Goal: Information Seeking & Learning: Learn about a topic

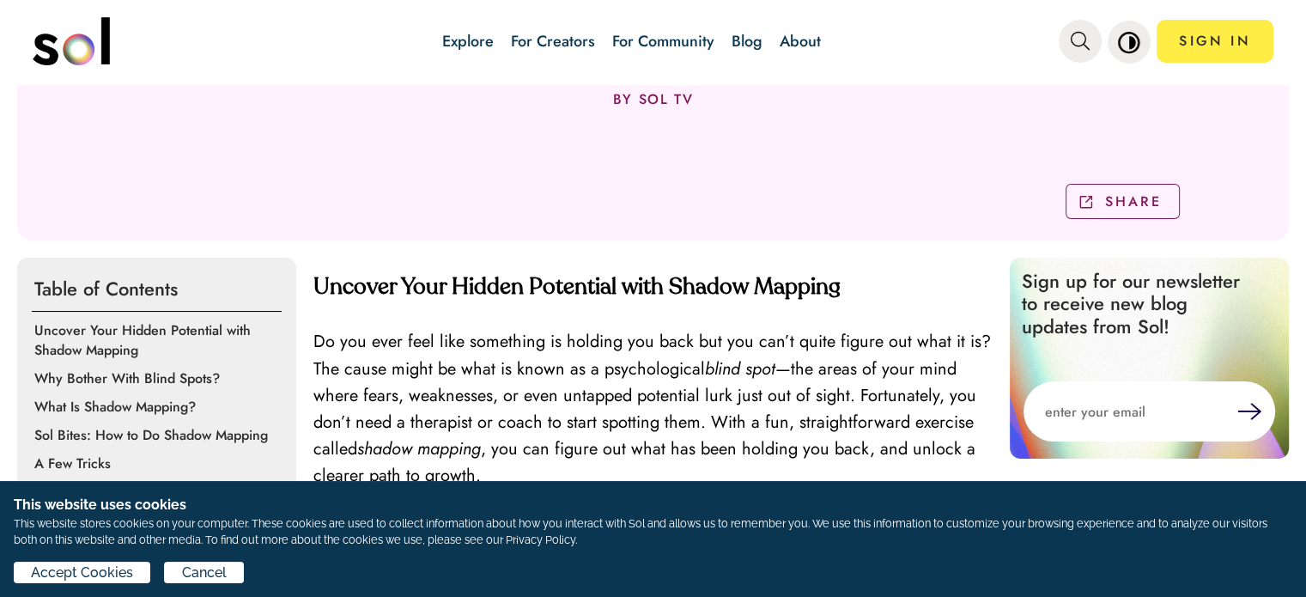
scroll to position [429, 0]
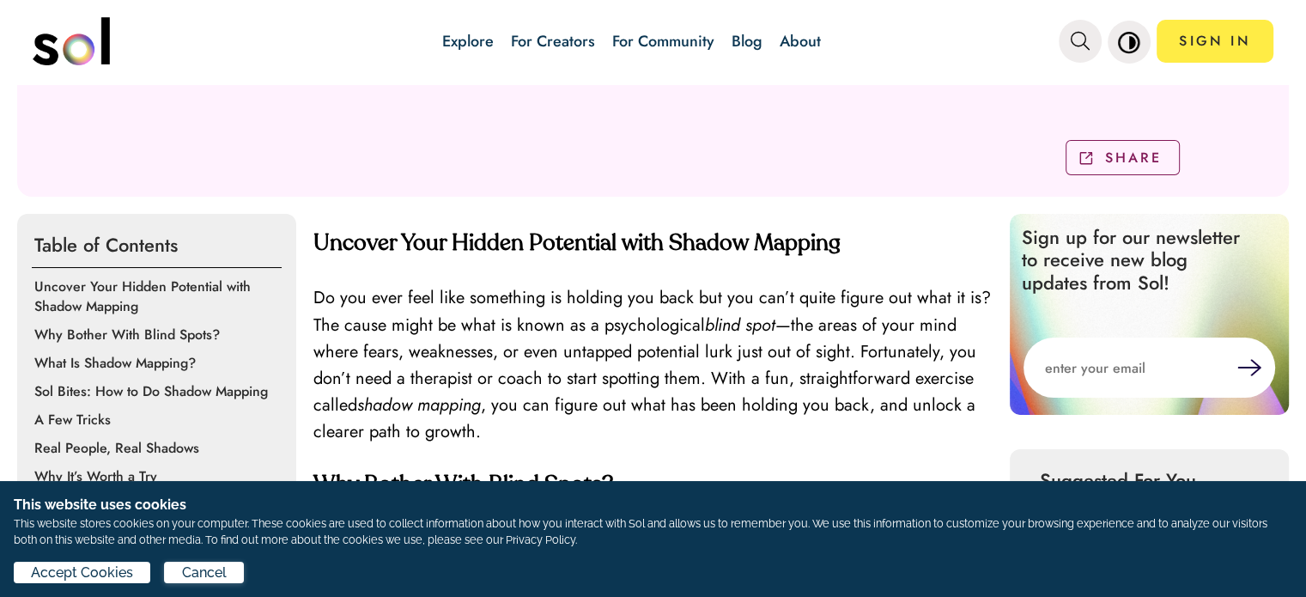
click at [211, 588] on div "Accept Cookies Cancel" at bounding box center [653, 576] width 1279 height 28
click at [215, 571] on span "Cancel" at bounding box center [204, 573] width 45 height 21
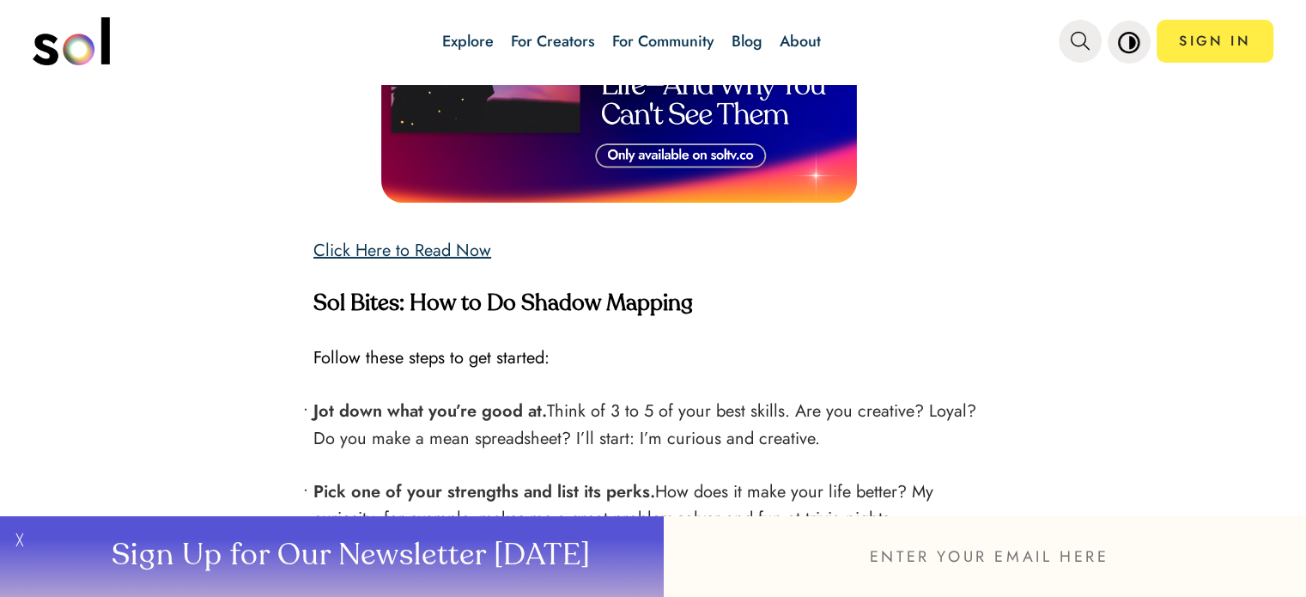
scroll to position [2061, 0]
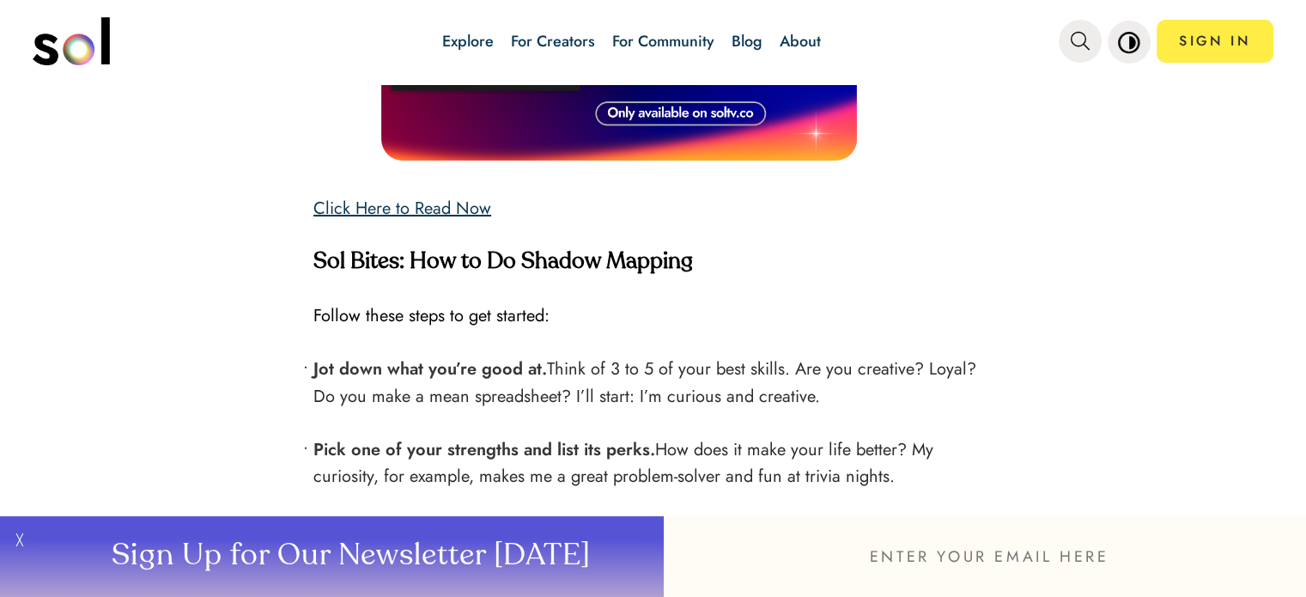
click at [395, 196] on link "Click Here to Read Now" at bounding box center [403, 208] width 178 height 25
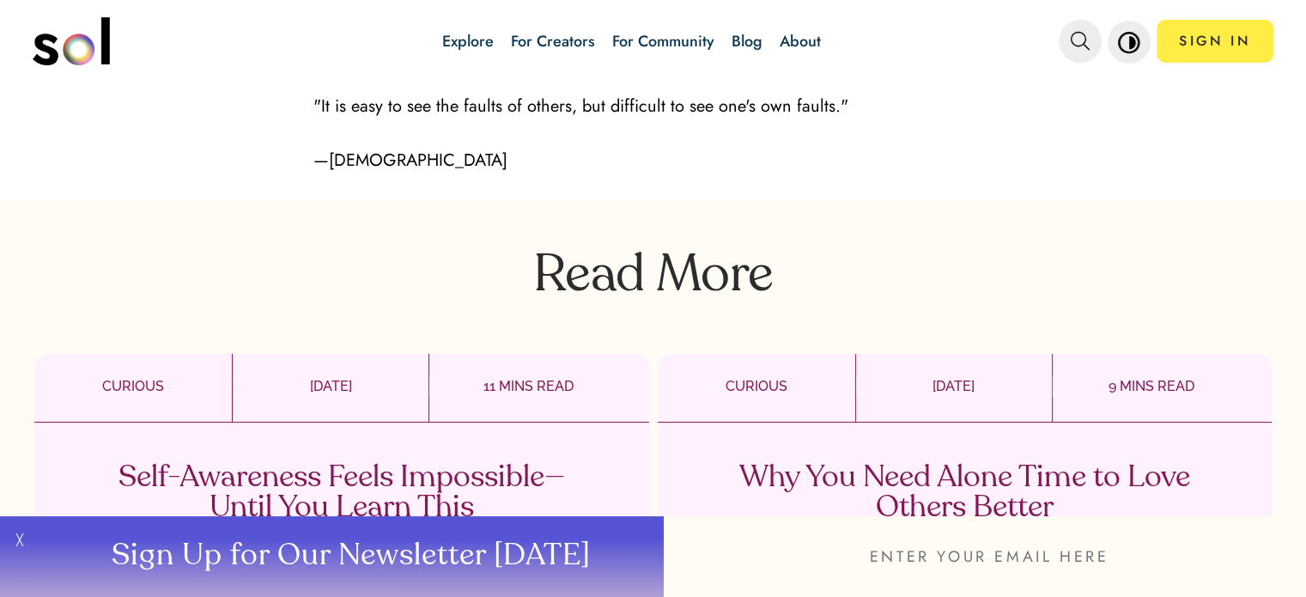
scroll to position [4123, 0]
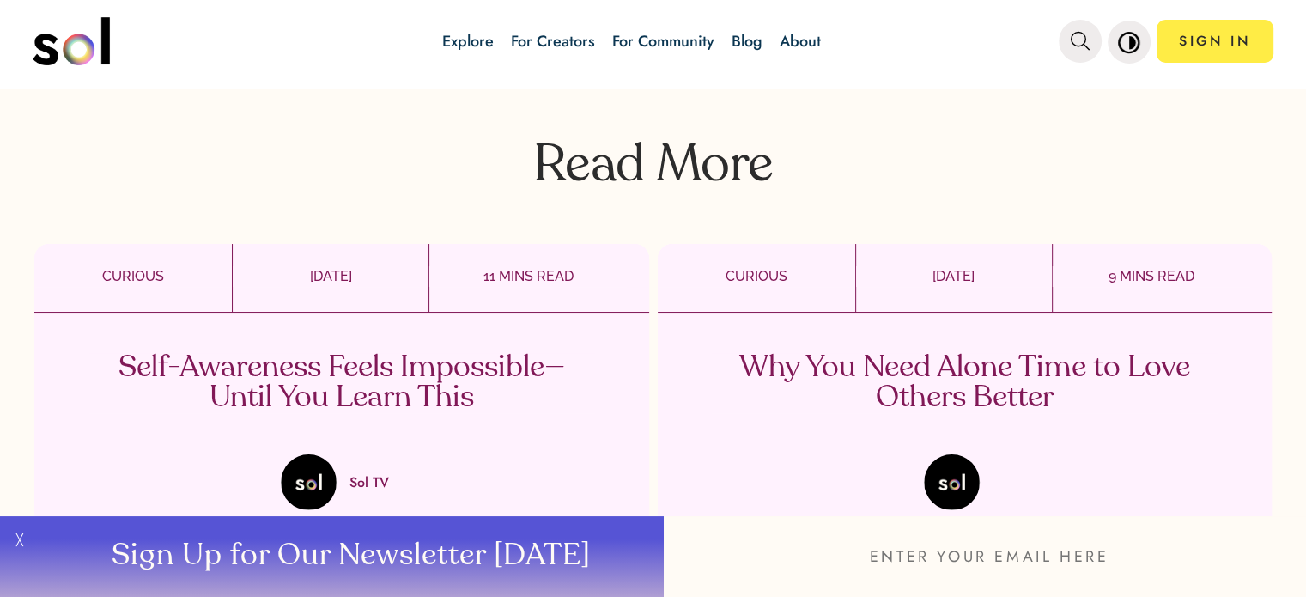
click at [320, 368] on p "Self-Awareness Feels Impossible—Until You Learn This" at bounding box center [341, 383] width 507 height 60
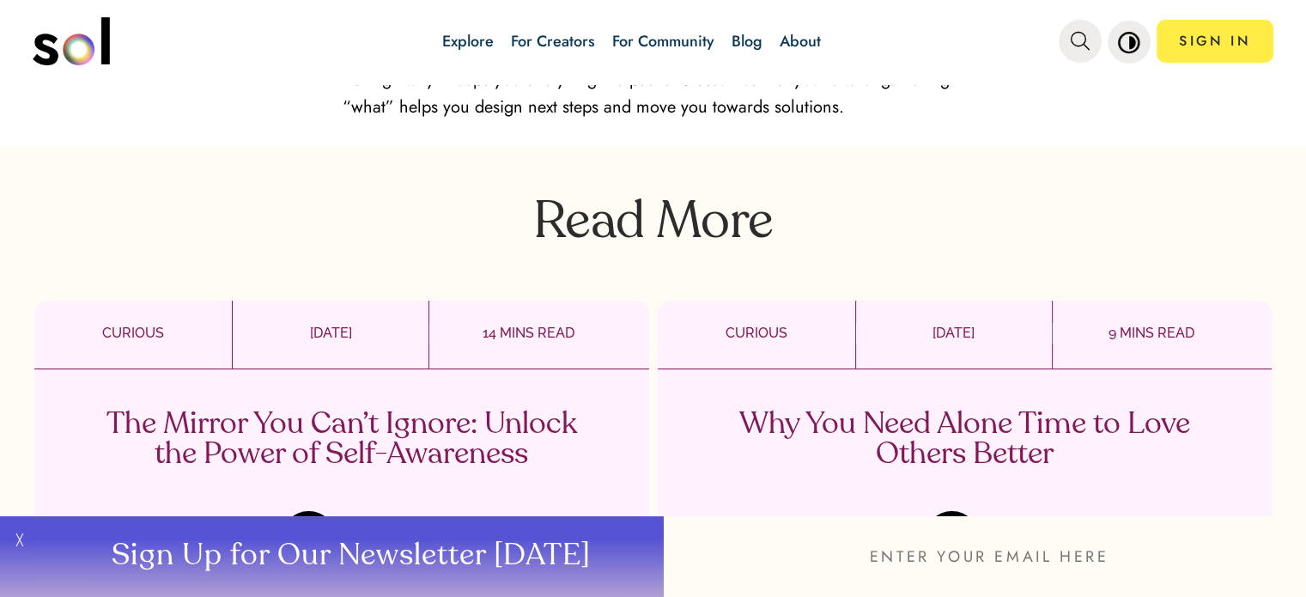
scroll to position [4552, 0]
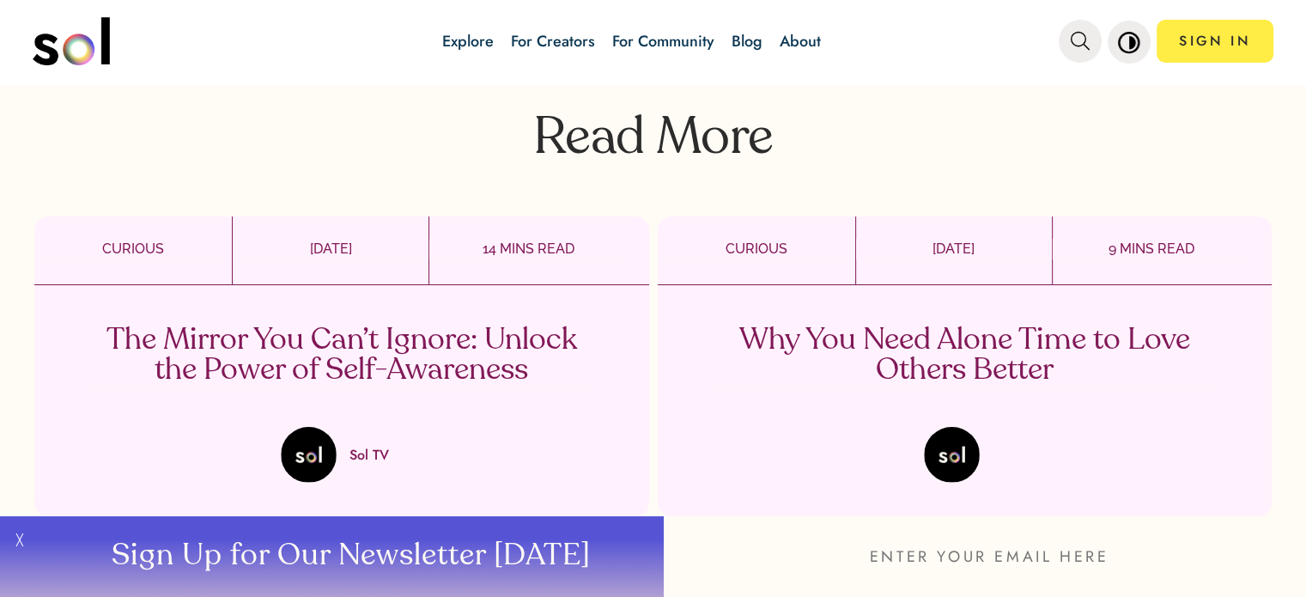
click at [247, 328] on p "The Mirror You Can’t Ignore: Unlock the Power of Self-Awareness" at bounding box center [341, 356] width 507 height 60
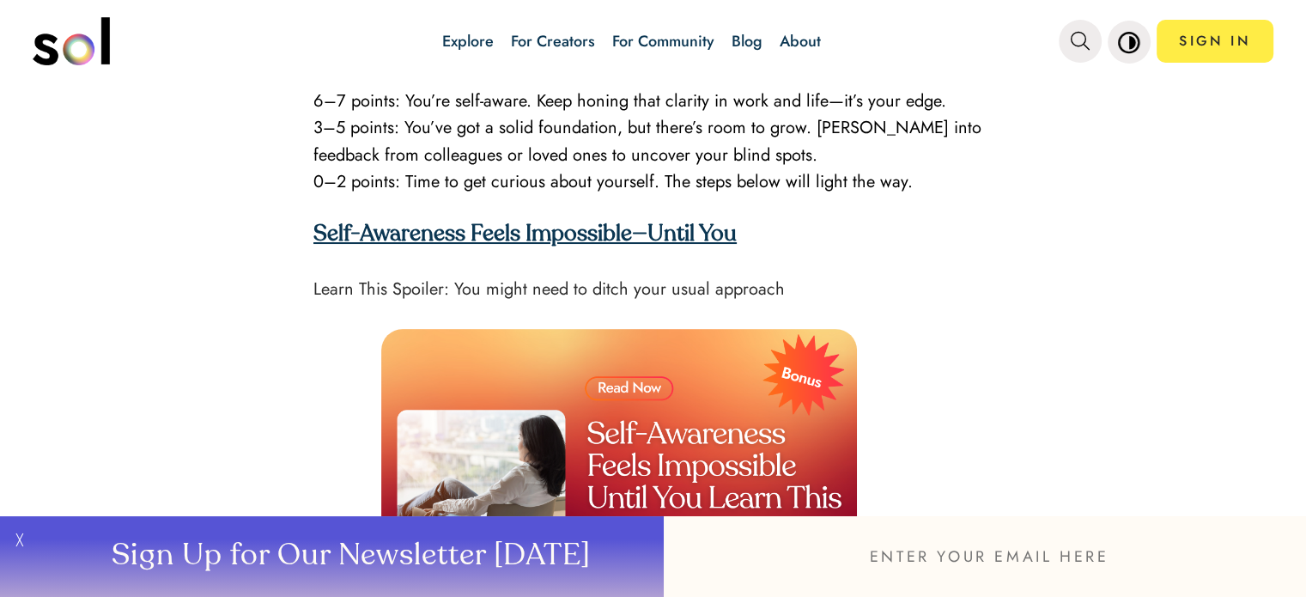
scroll to position [3693, 0]
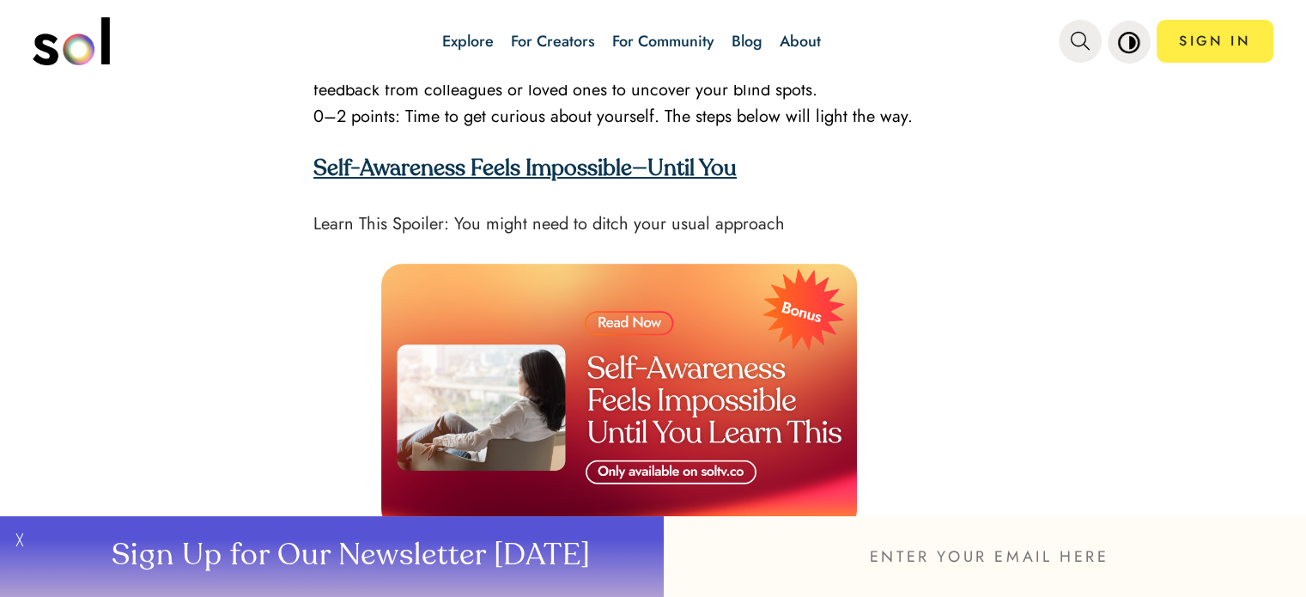
click at [665, 411] on img at bounding box center [619, 397] width 476 height 267
click at [601, 314] on img at bounding box center [619, 397] width 476 height 267
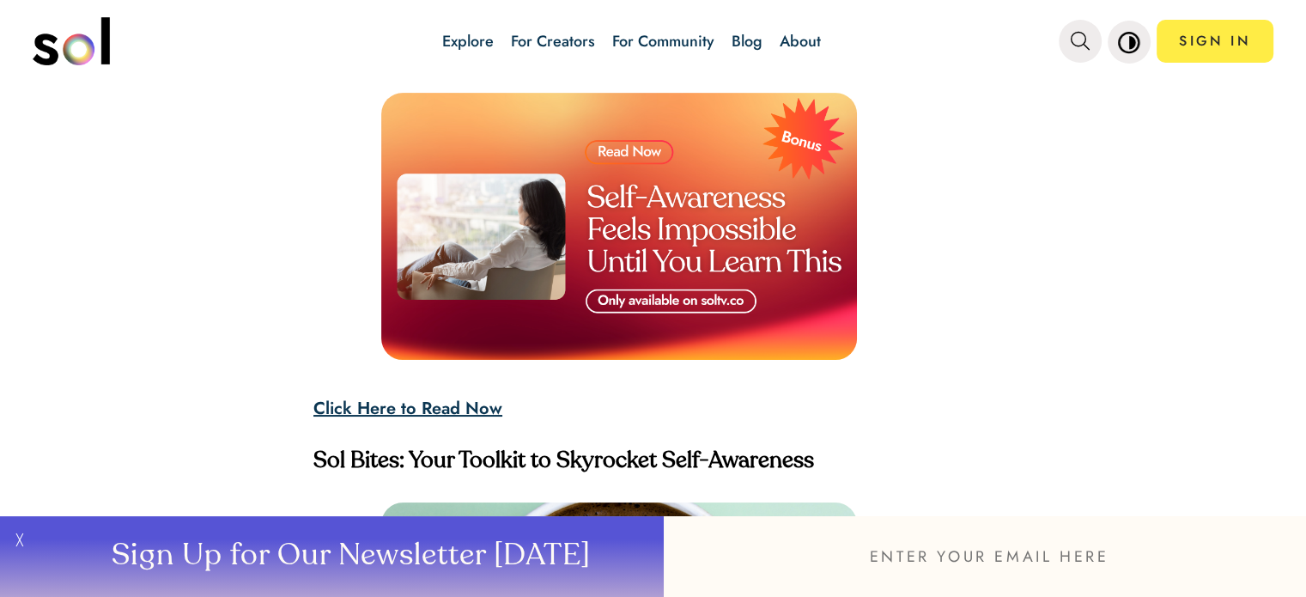
scroll to position [3951, 0]
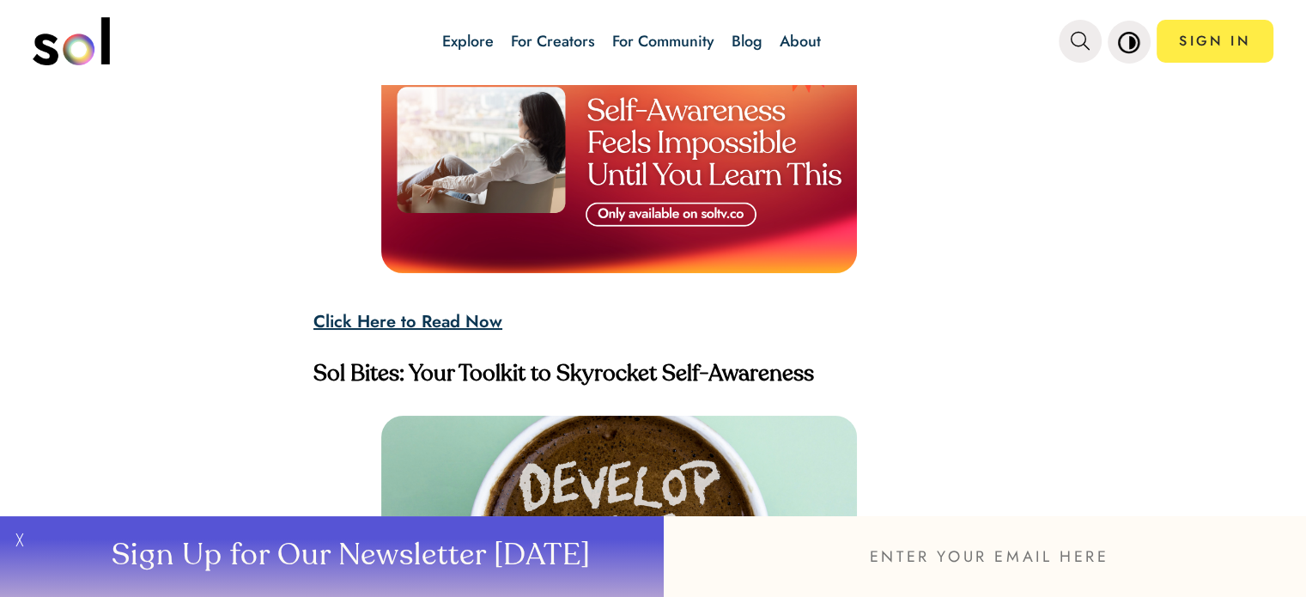
click at [356, 309] on strong "Click Here to Read Now" at bounding box center [408, 321] width 189 height 25
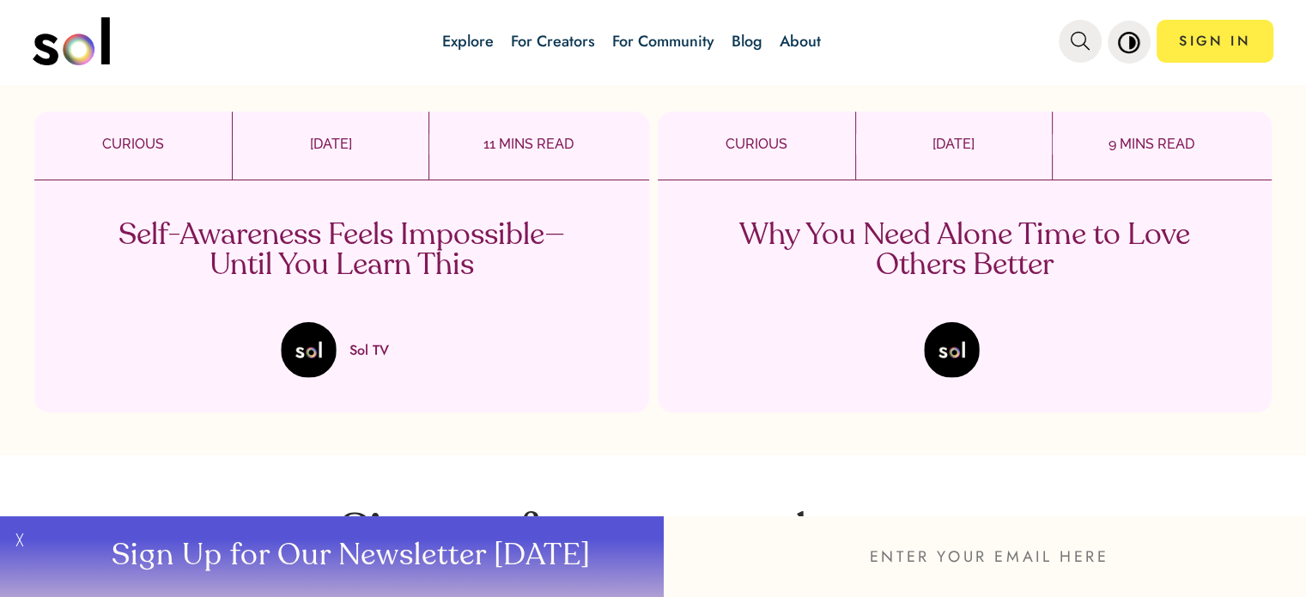
scroll to position [5841, 0]
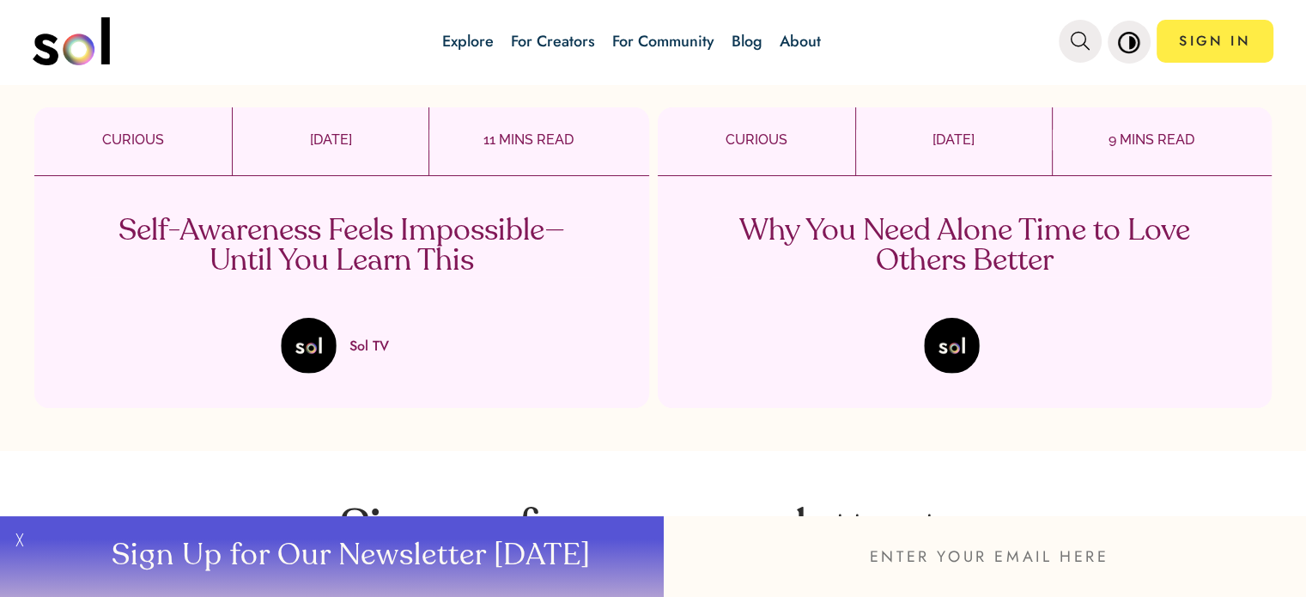
click at [364, 261] on p "Self-Awareness Feels Impossible—Until You Learn This" at bounding box center [341, 246] width 507 height 60
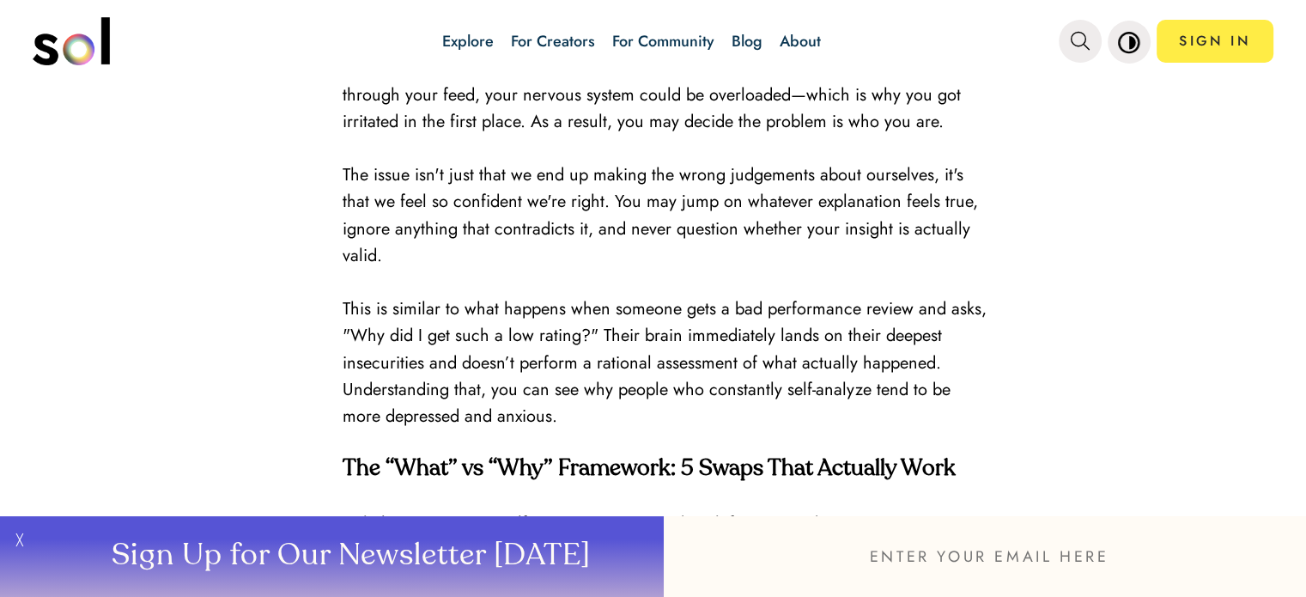
scroll to position [3608, 0]
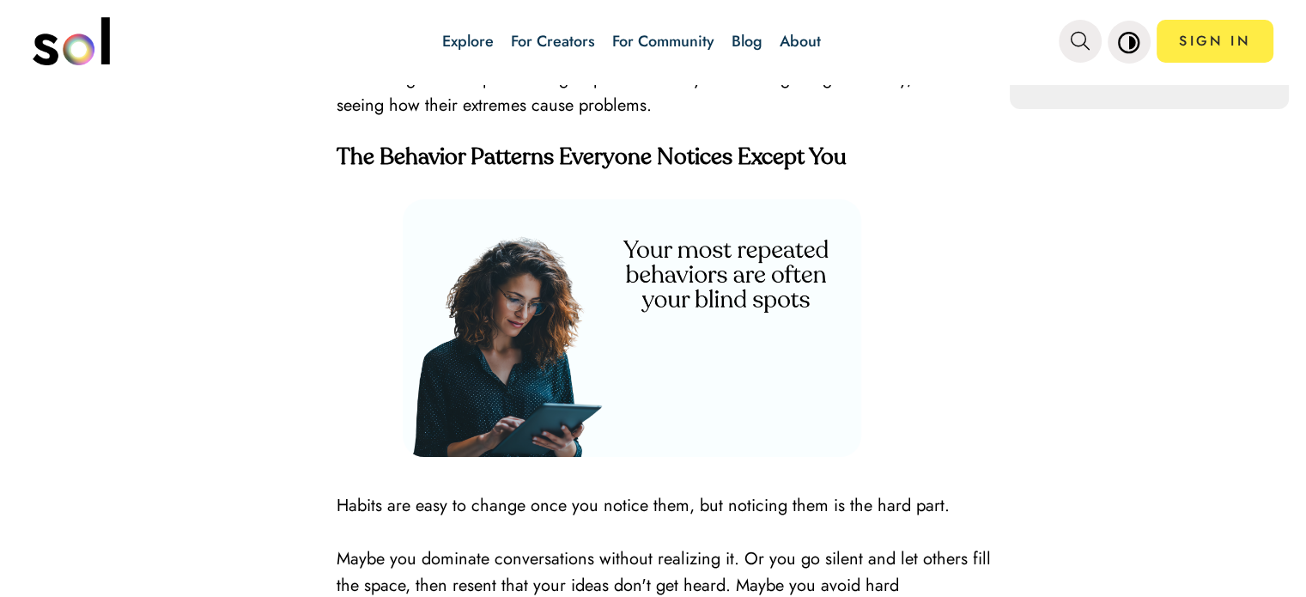
scroll to position [1976, 0]
